Goal: Find specific page/section: Find specific page/section

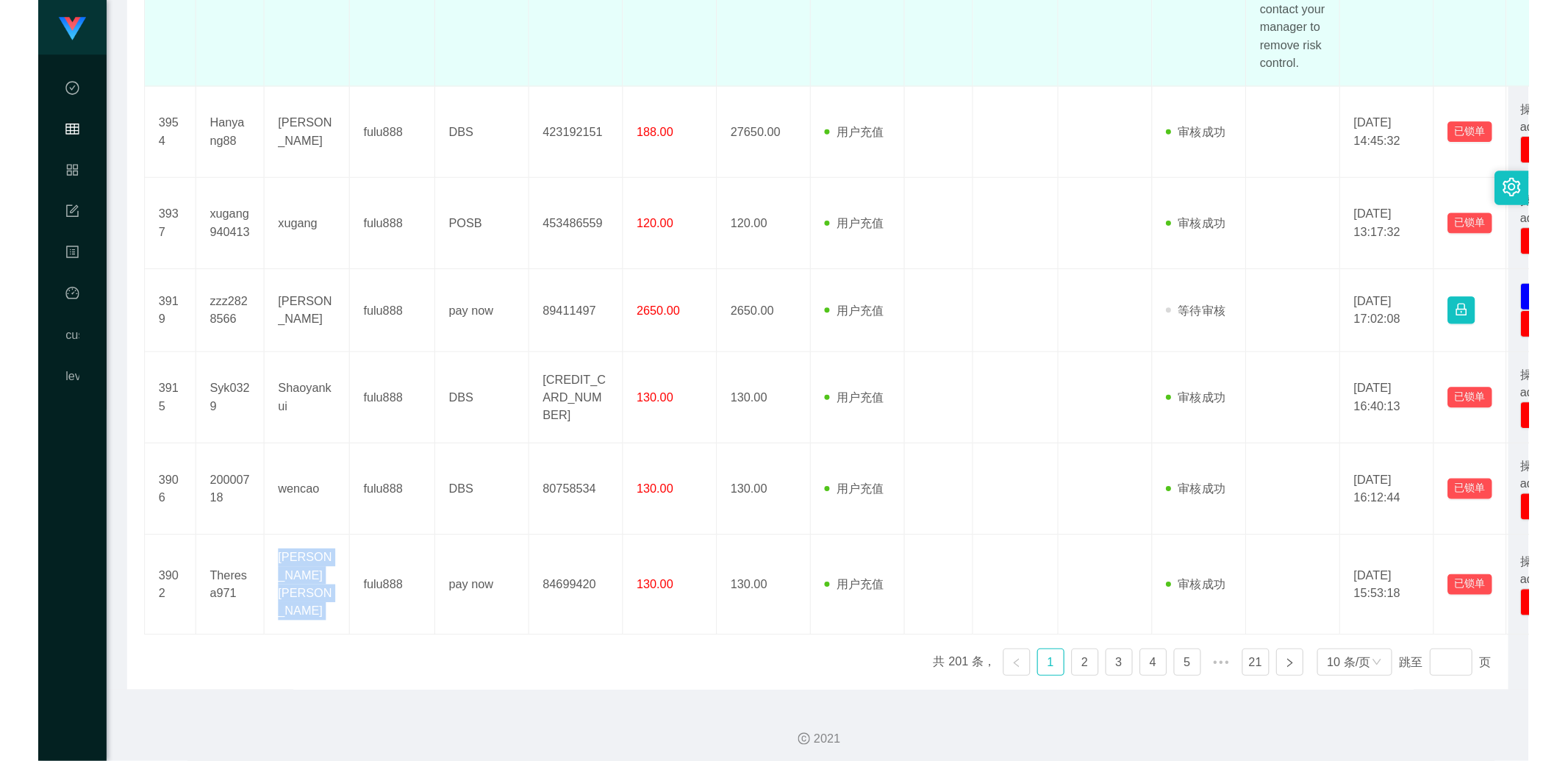
scroll to position [505, 0]
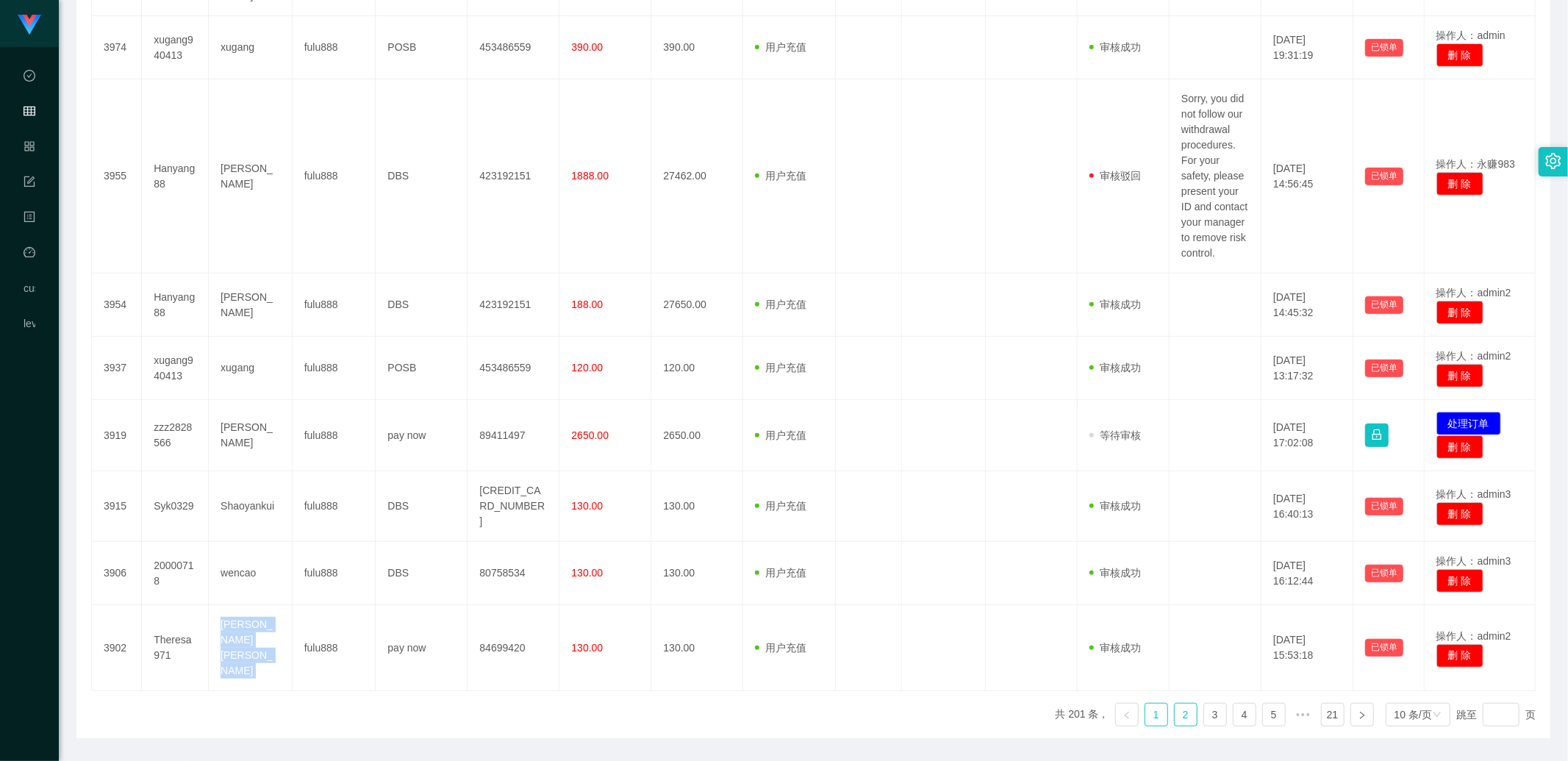
click at [1184, 654] on link "2" at bounding box center [1185, 714] width 22 height 22
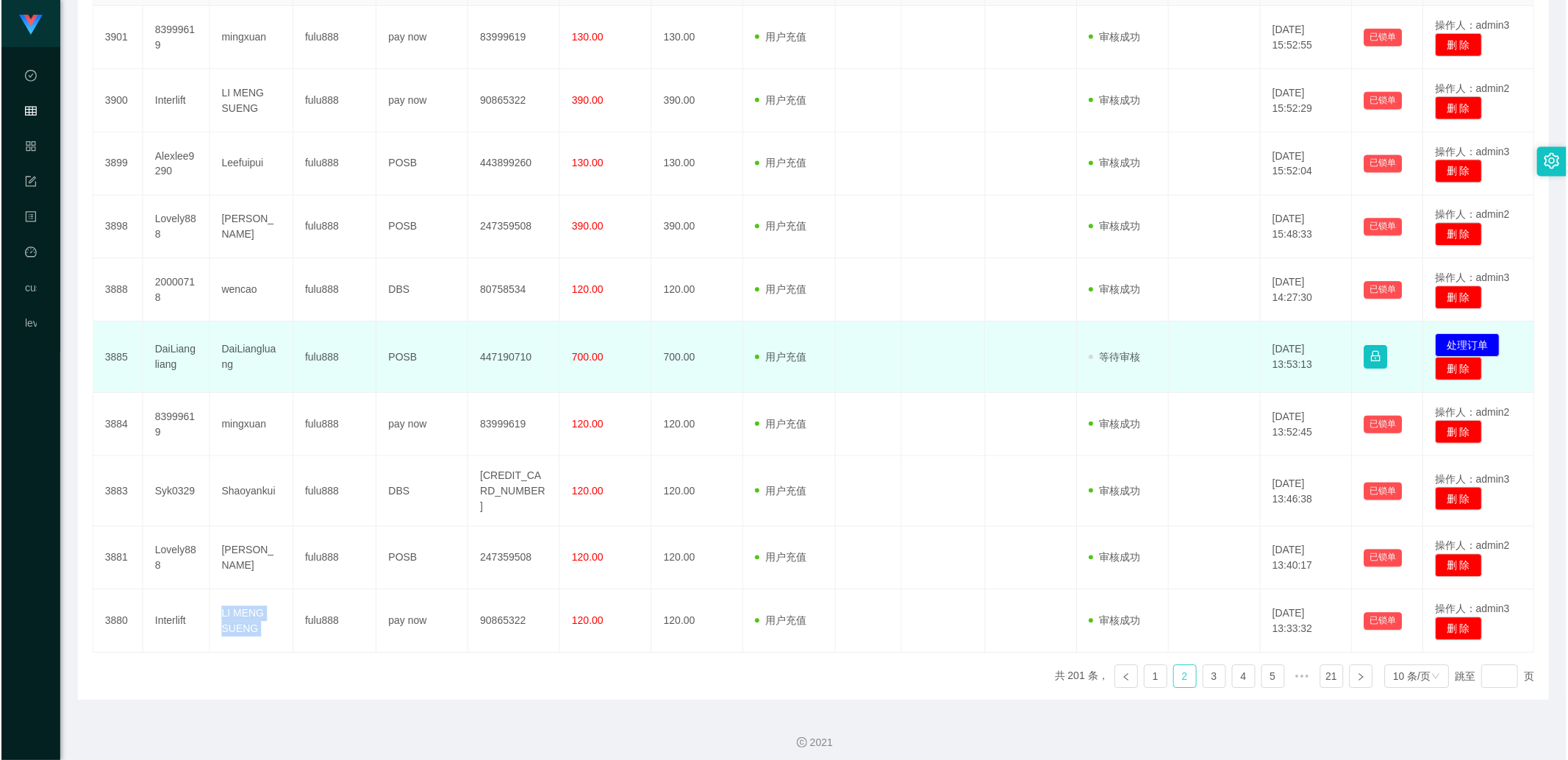
scroll to position [40, 0]
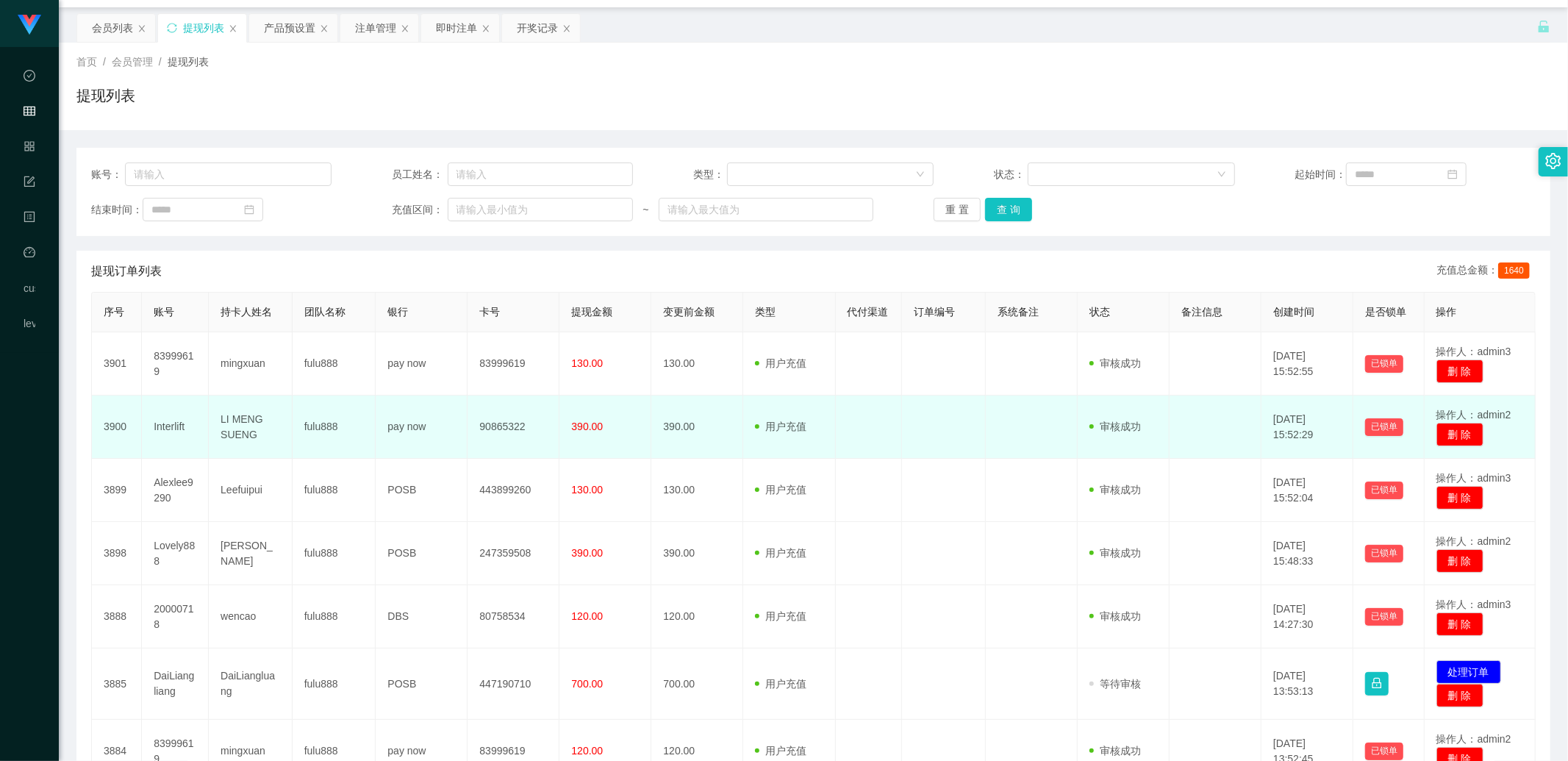
click at [244, 424] on td "LI MENG SUENG" at bounding box center [250, 427] width 84 height 63
click at [239, 430] on td "LI MENG SUENG" at bounding box center [250, 427] width 84 height 63
click at [239, 427] on td "LI MENG SUENG" at bounding box center [250, 427] width 84 height 63
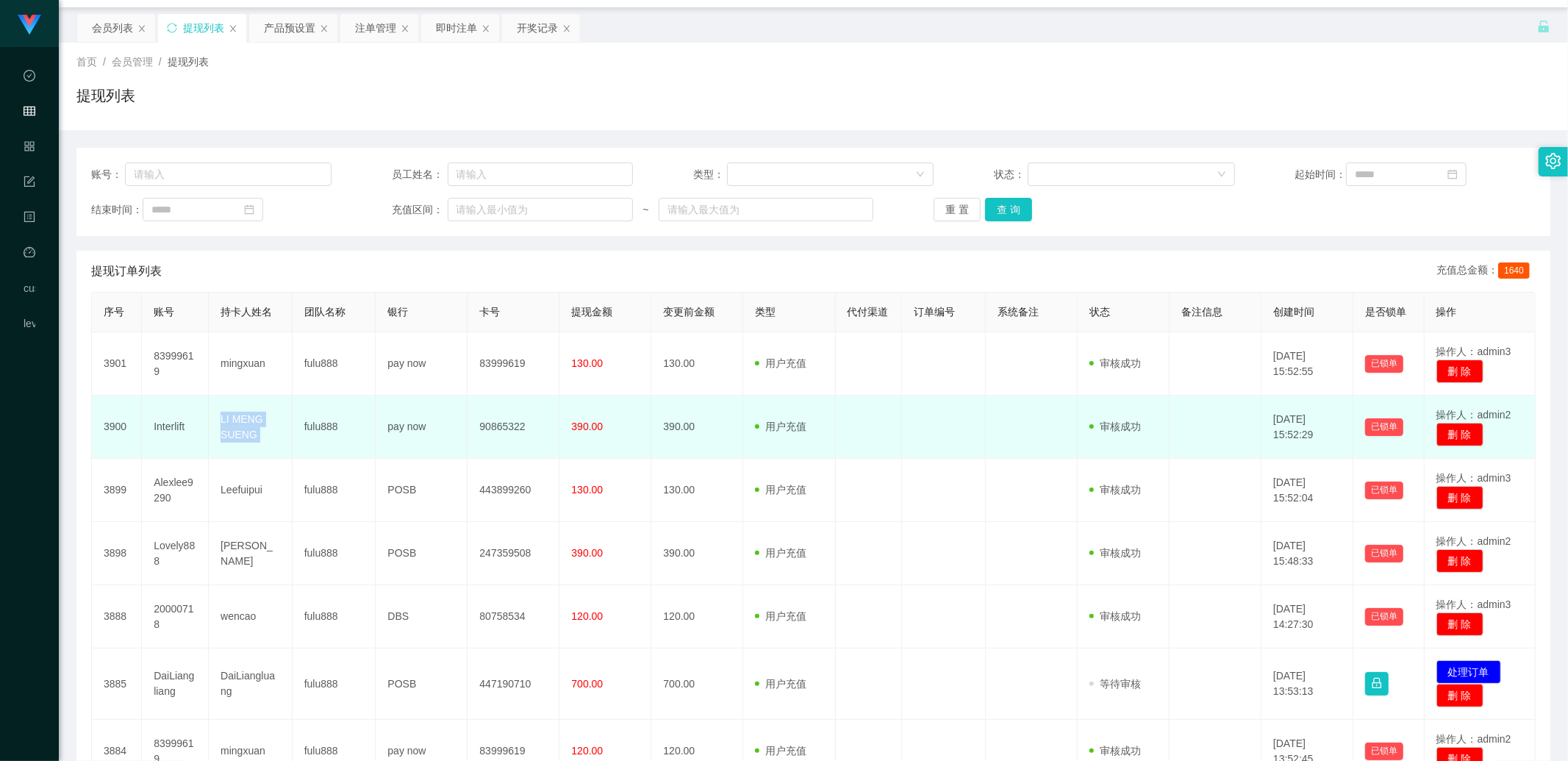
click at [239, 427] on td "LI MENG SUENG" at bounding box center [250, 427] width 84 height 63
copy td "LI MENG SUENG"
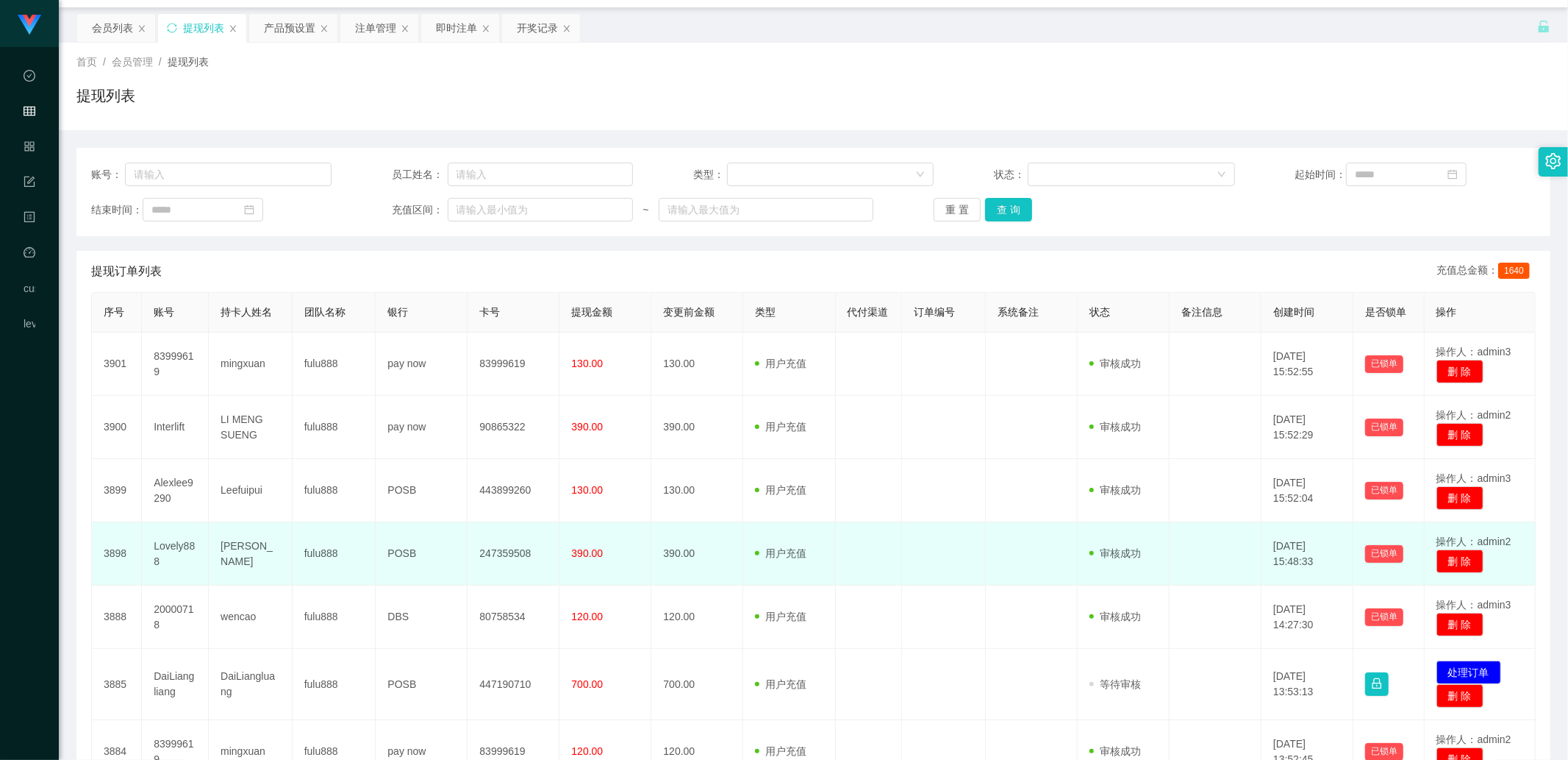
click at [246, 550] on td "[PERSON_NAME]" at bounding box center [250, 554] width 84 height 63
click at [245, 550] on td "[PERSON_NAME]" at bounding box center [250, 554] width 84 height 63
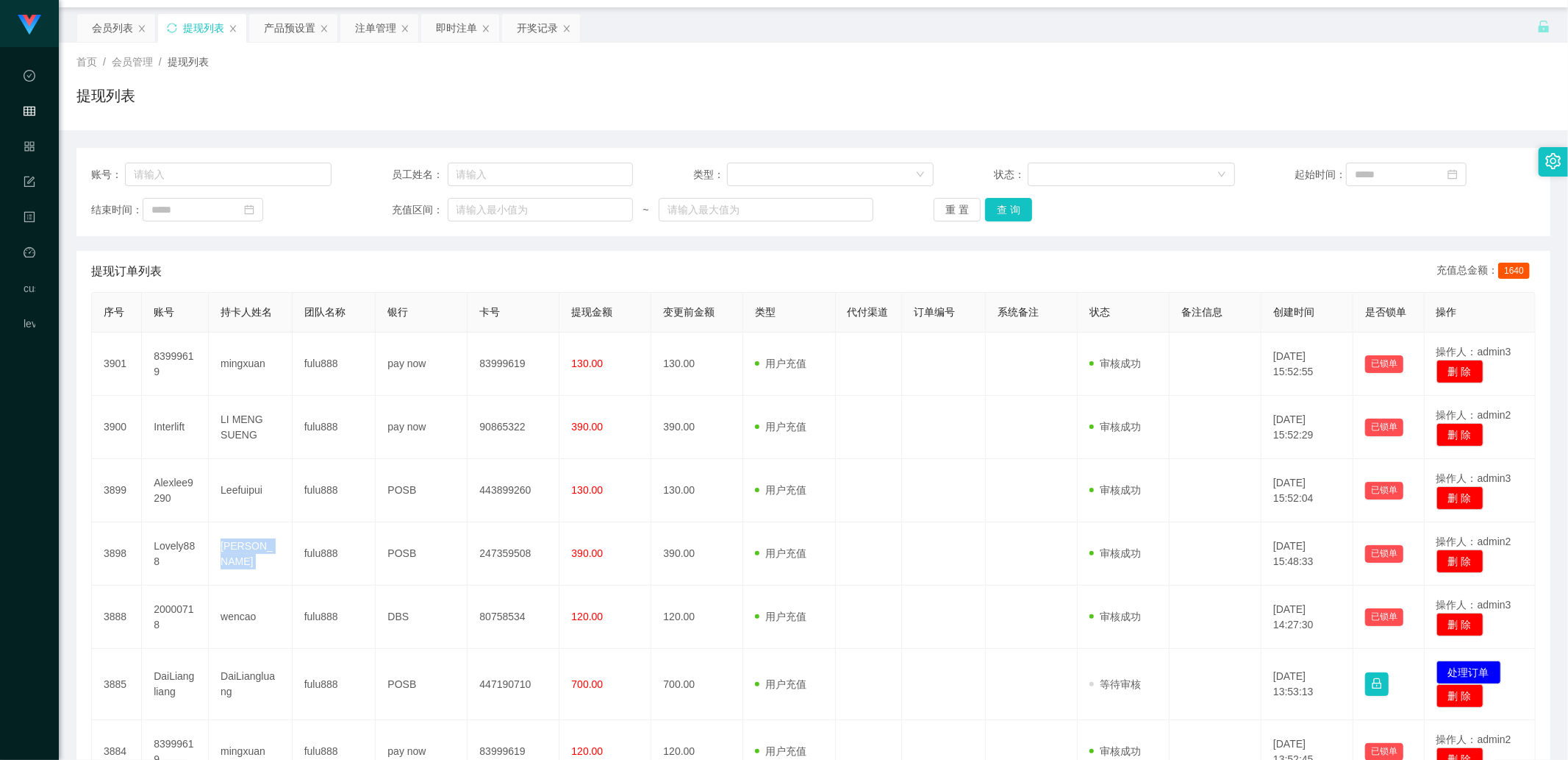
copy td "[PERSON_NAME]"
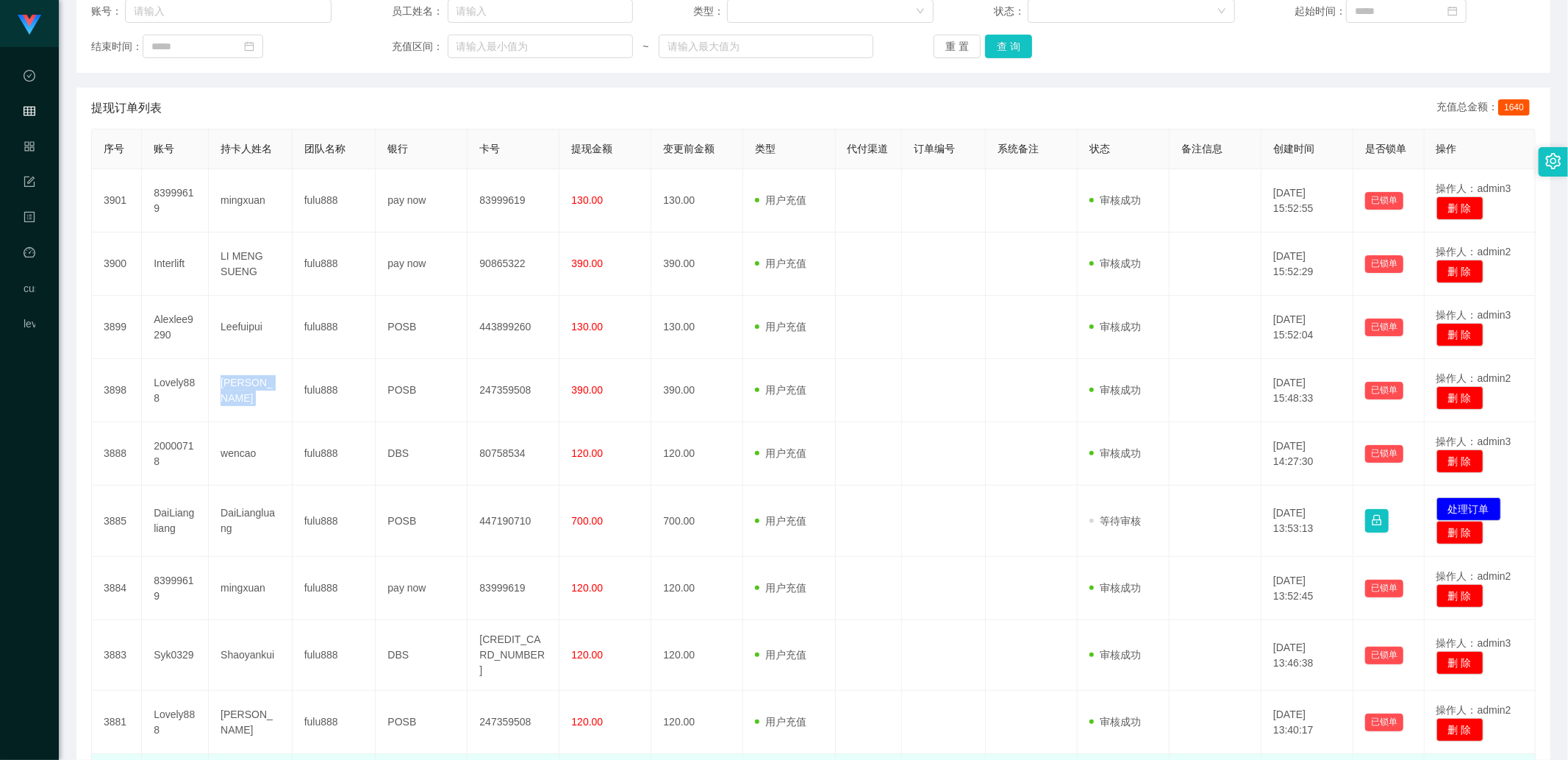
scroll to position [285, 0]
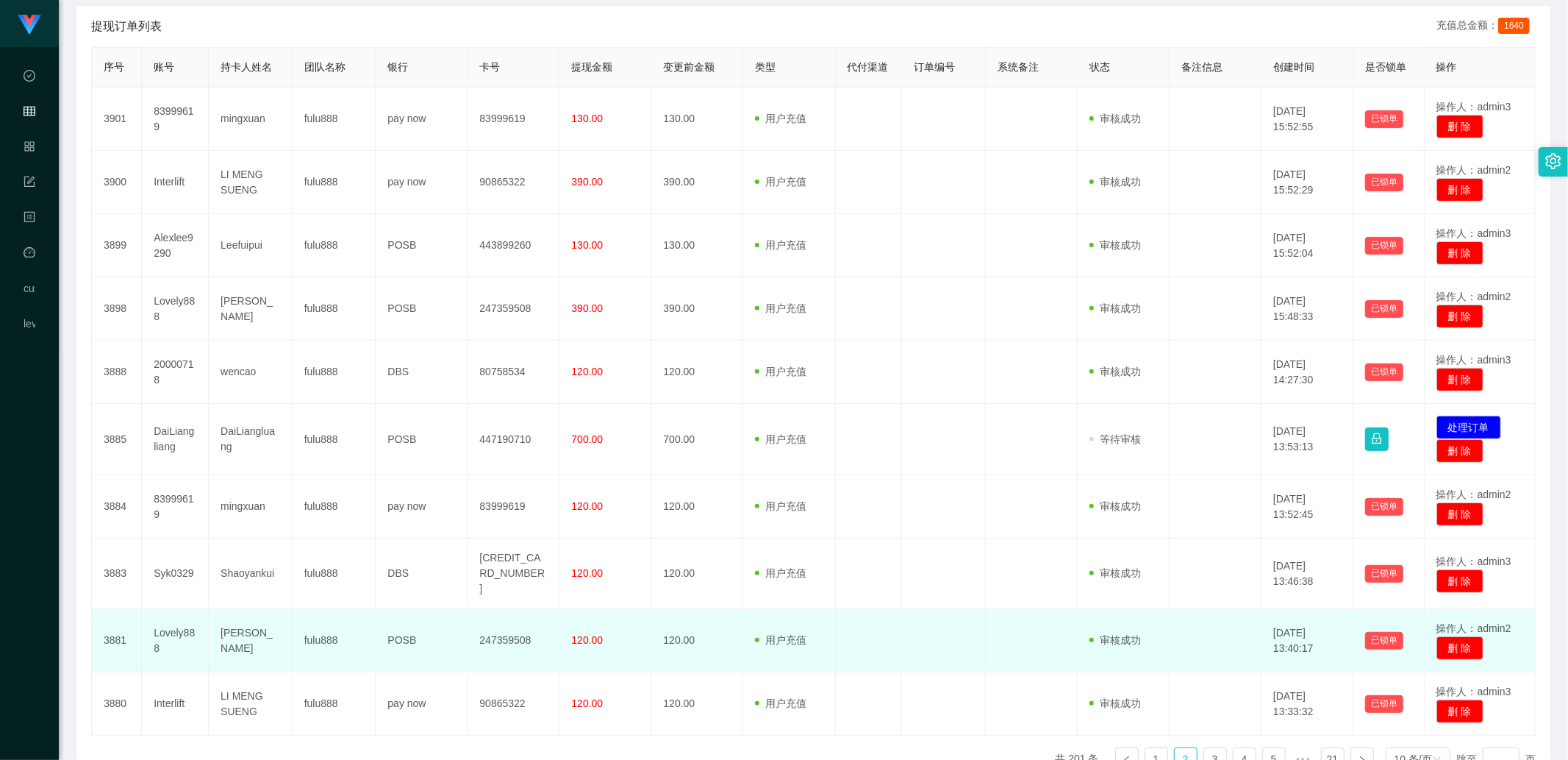
click at [245, 629] on td "[PERSON_NAME]" at bounding box center [250, 641] width 84 height 63
copy td "[PERSON_NAME]"
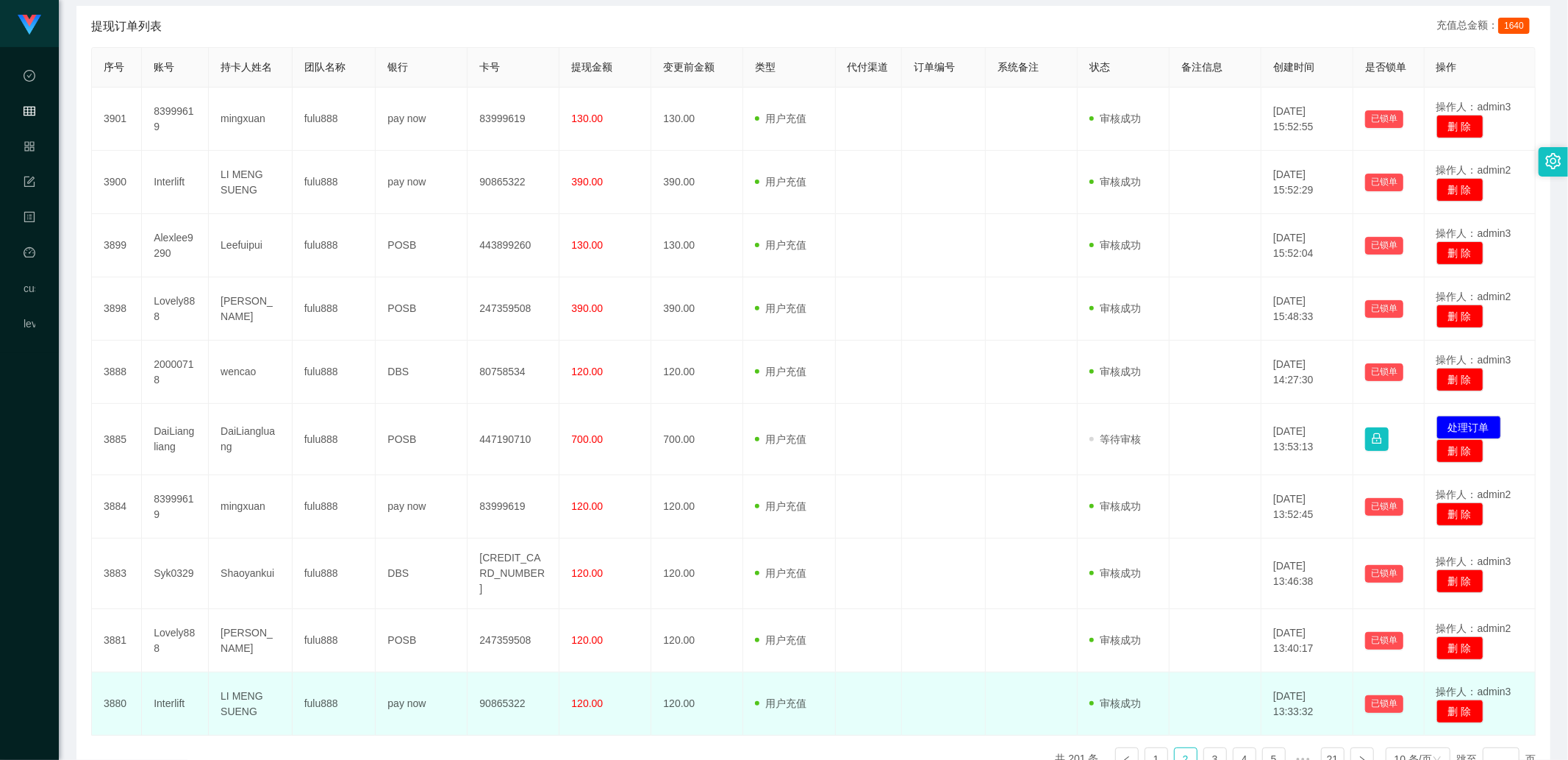
click at [244, 654] on td "LI MENG SUENG" at bounding box center [250, 704] width 84 height 63
copy td "LI MENG SUENG"
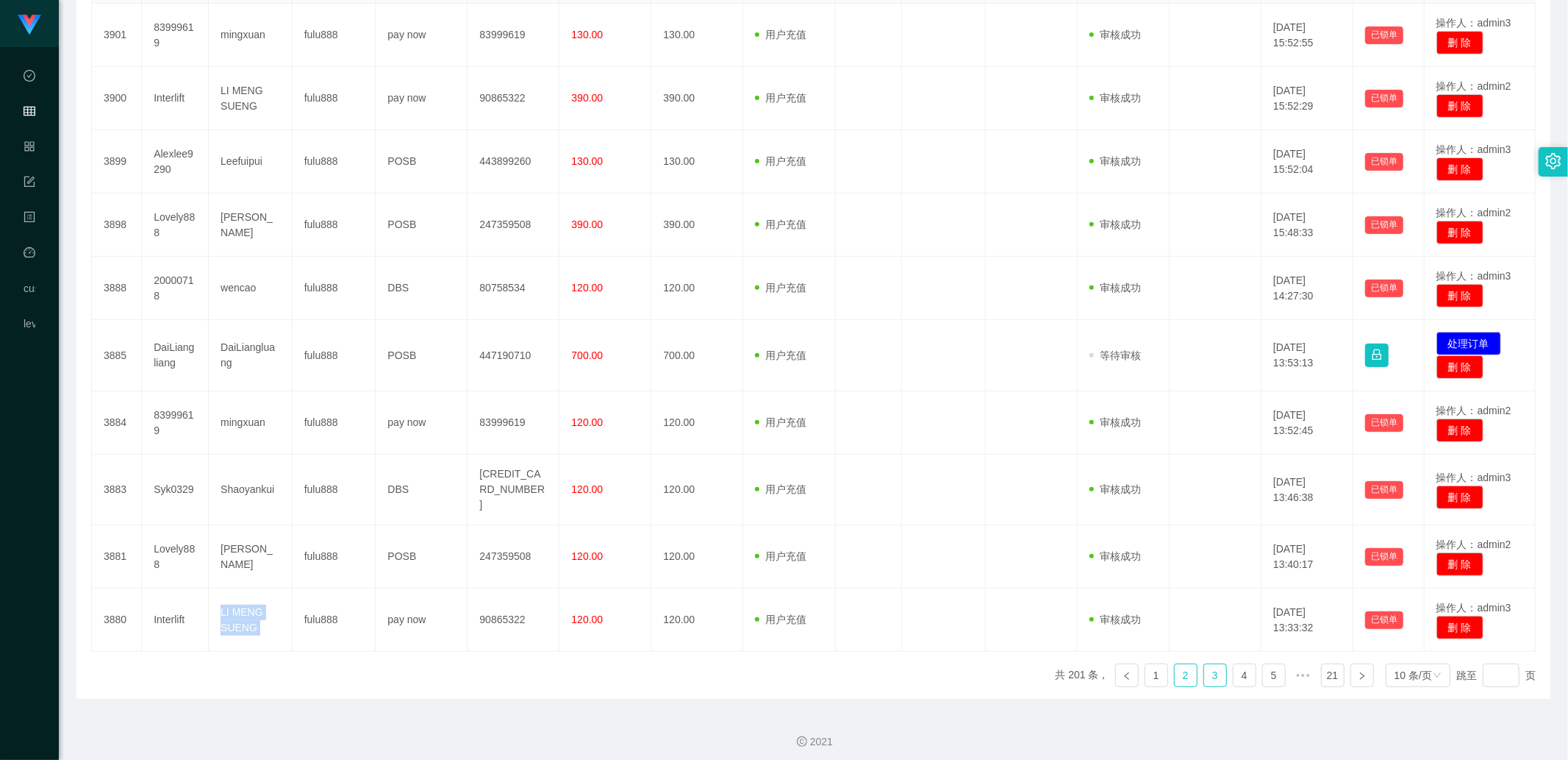
click at [1204, 654] on link "3" at bounding box center [1215, 675] width 22 height 22
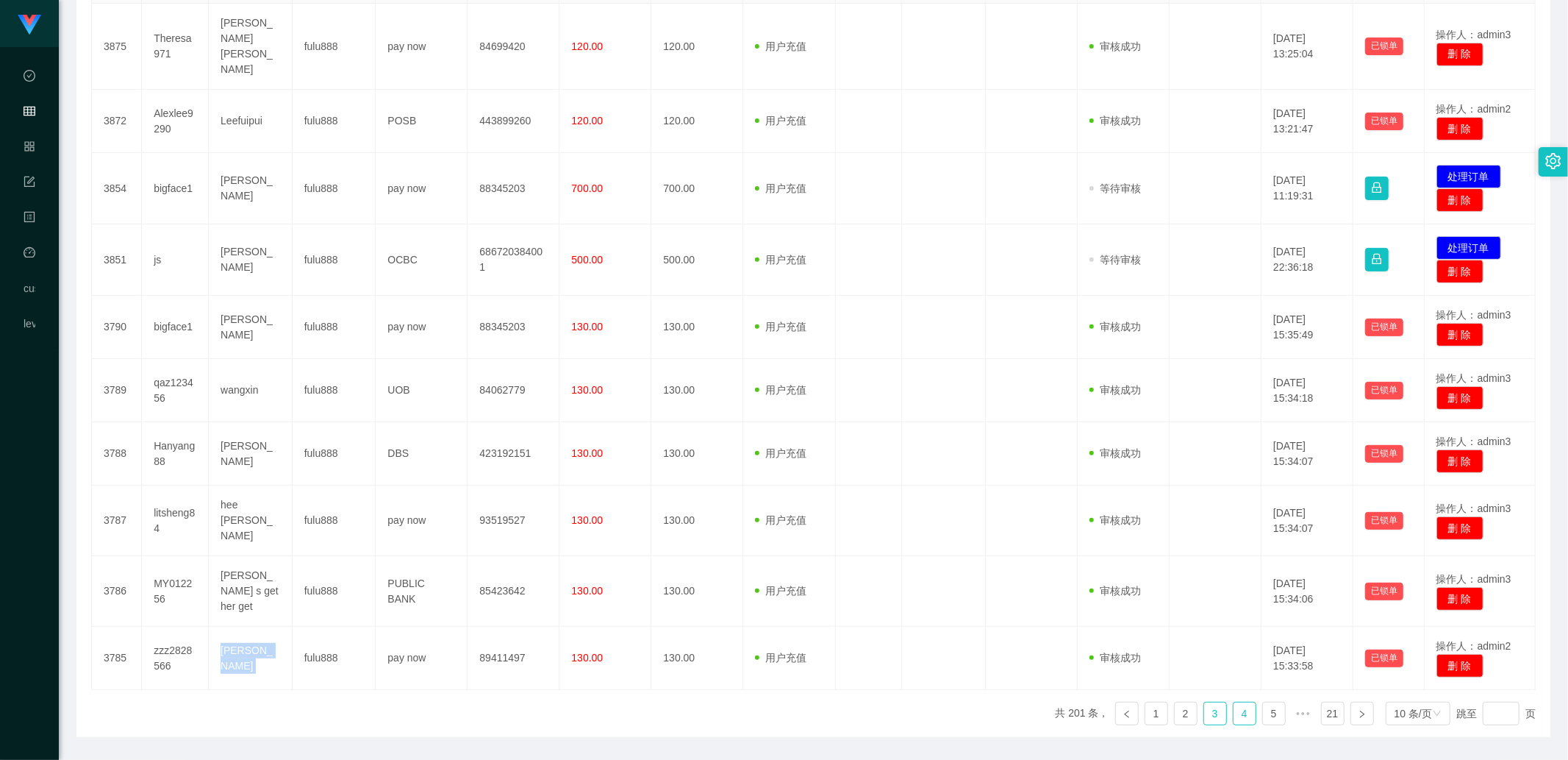
click at [1233, 654] on link "4" at bounding box center [1244, 713] width 22 height 22
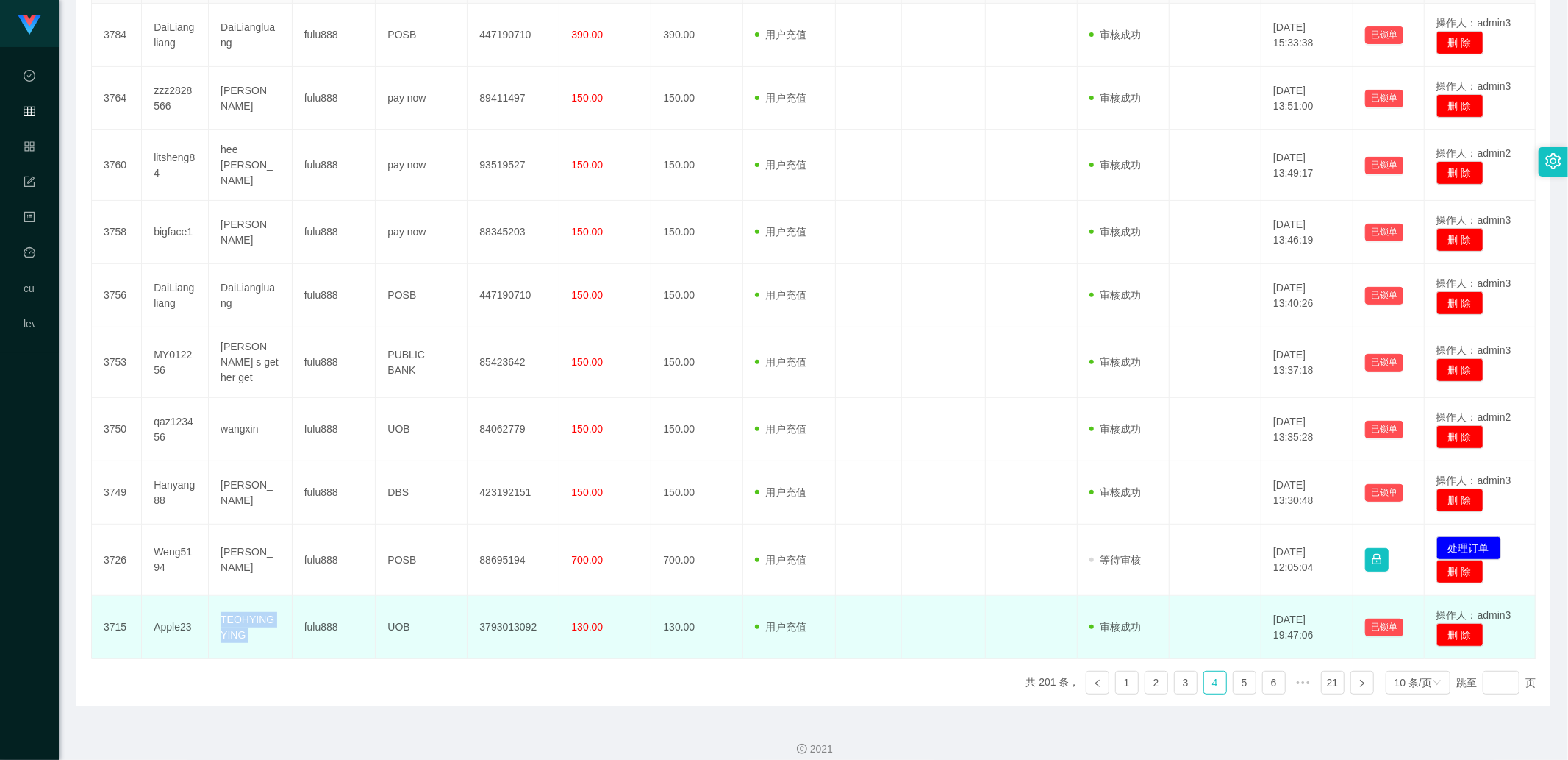
click at [277, 643] on td "TEOHYINGYING" at bounding box center [250, 627] width 84 height 63
click at [252, 628] on td "TEOHYINGYING" at bounding box center [250, 627] width 84 height 63
click at [248, 614] on td "TEOHYINGYING" at bounding box center [250, 627] width 84 height 63
click at [246, 606] on td "TEOHYINGYING" at bounding box center [250, 627] width 84 height 63
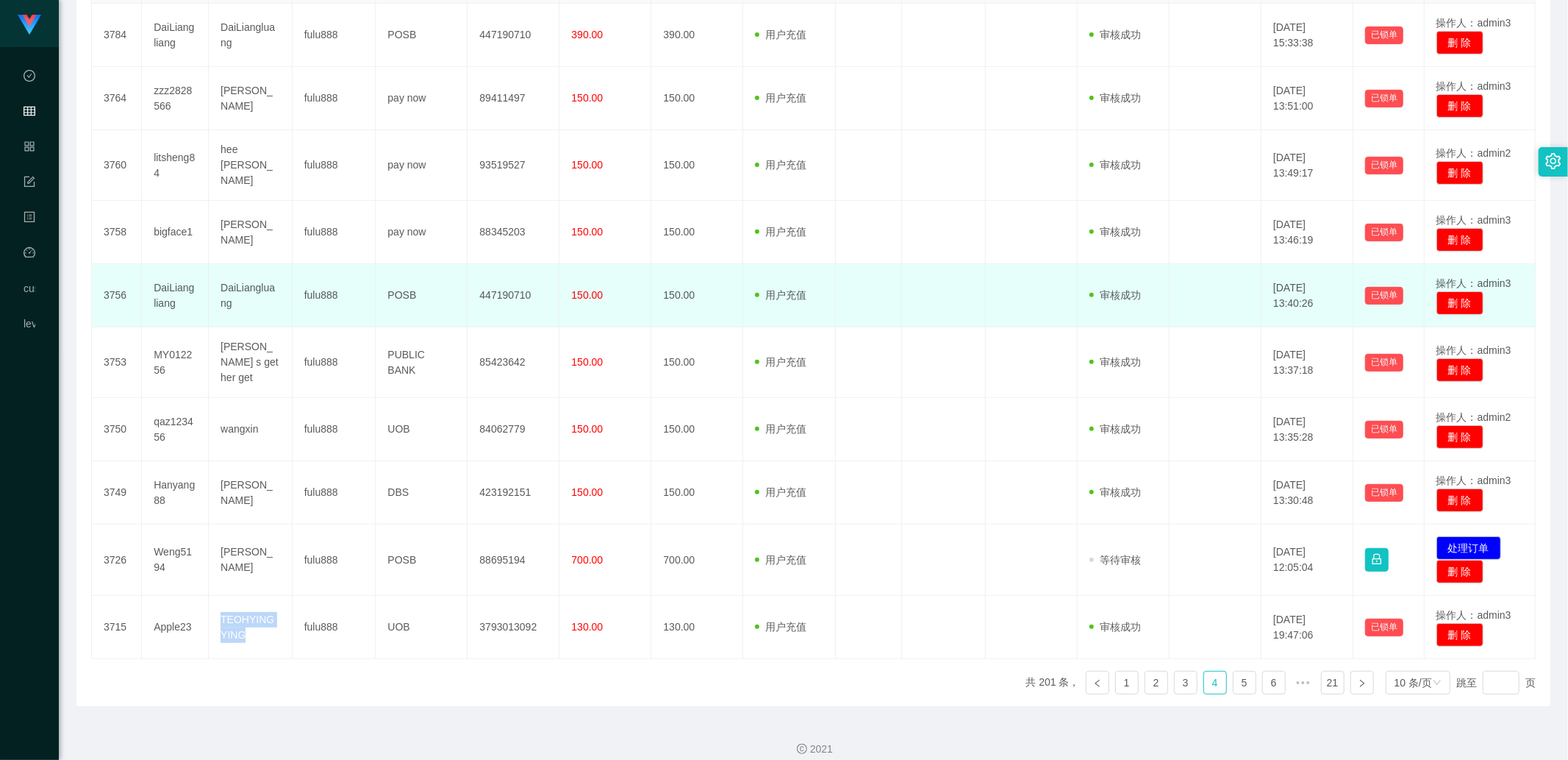
copy td "TEOHYINGYING"
